Goal: Information Seeking & Learning: Find specific fact

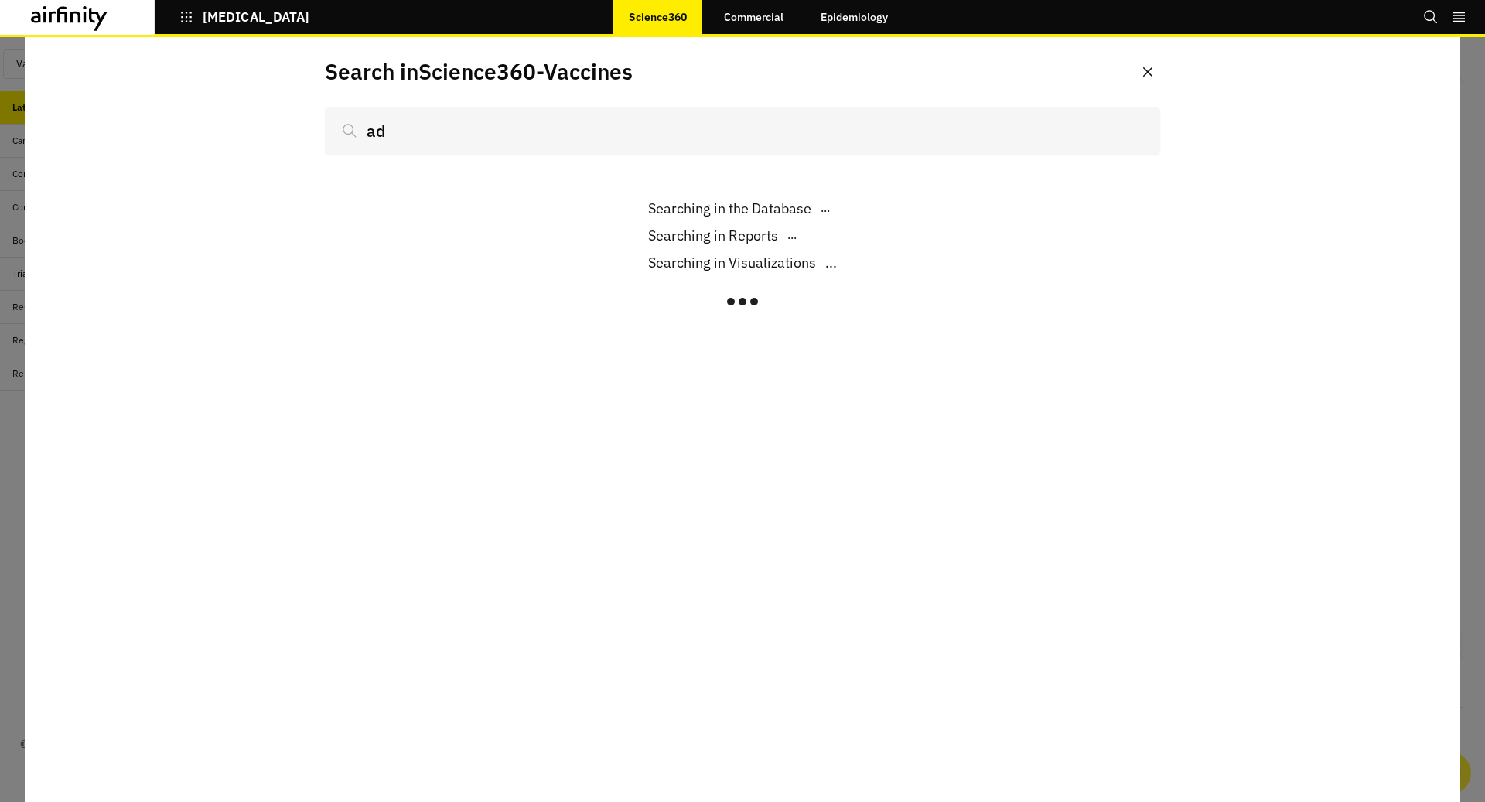
type input "adj"
type input "adjuva"
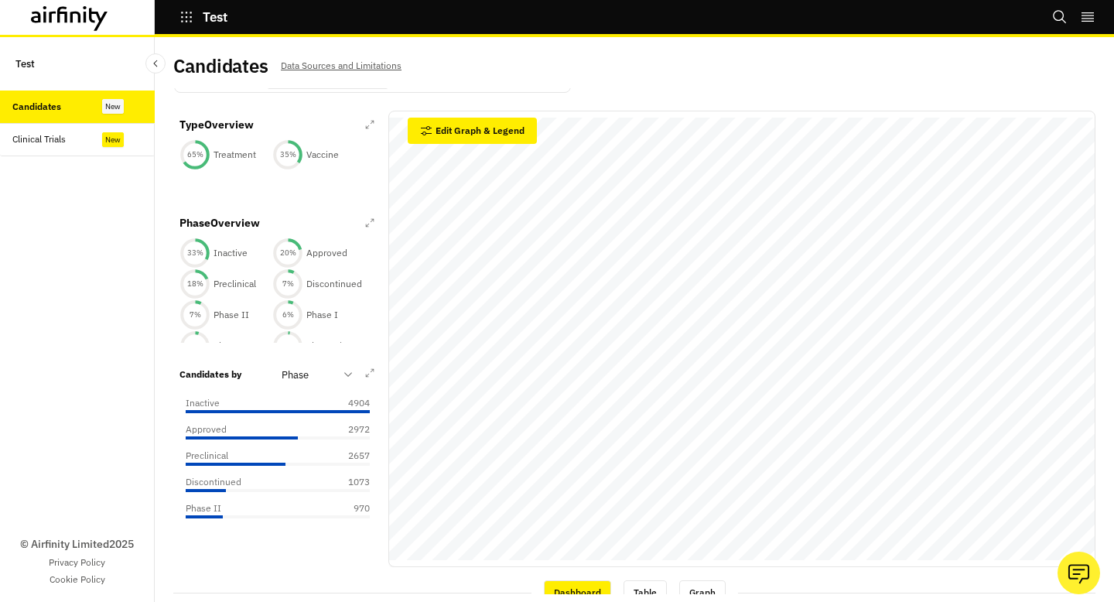
scroll to position [114, 0]
